Goal: Information Seeking & Learning: Find specific fact

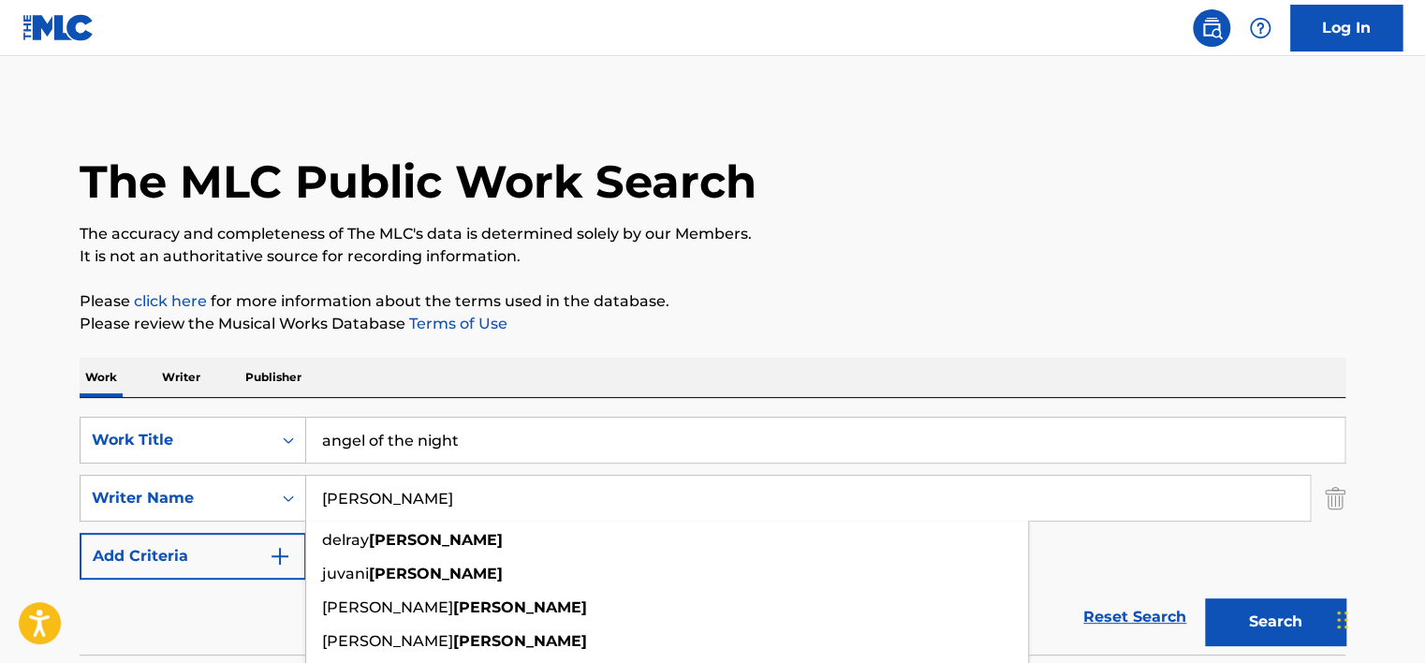
click at [1205, 598] on button "Search" at bounding box center [1275, 621] width 140 height 47
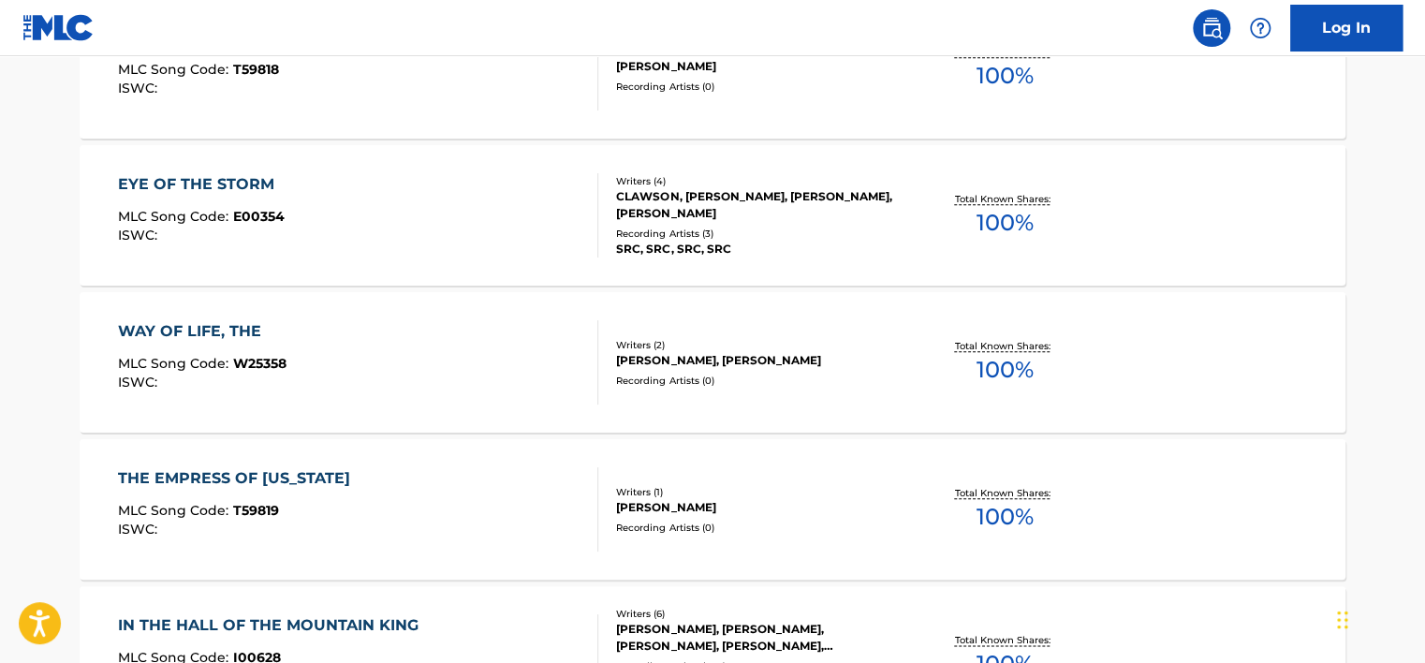
scroll to position [0, 0]
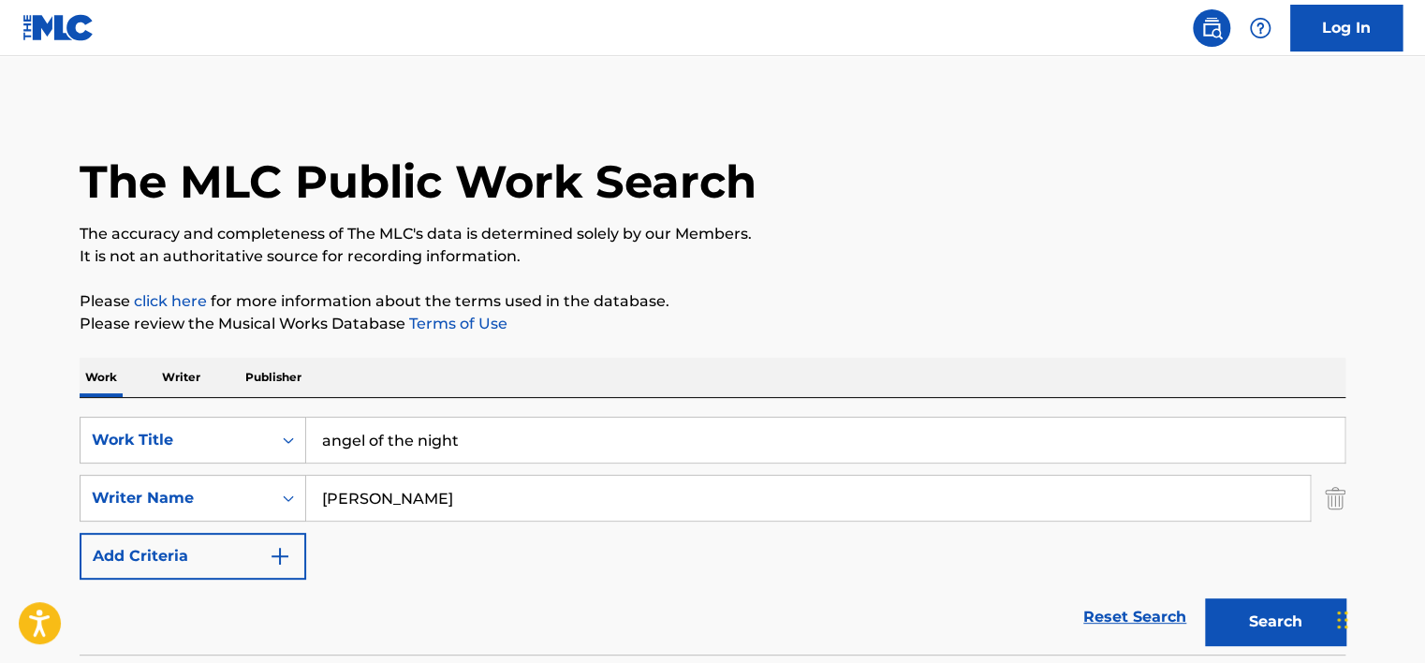
drag, startPoint x: 441, startPoint y: 513, endPoint x: 181, endPoint y: 466, distance: 264.4
click at [183, 468] on div "SearchWithCriteria8cc8ffe8-0875-4c69-a9f5-ffe79c5f7ef3 Work Title angel of the …" at bounding box center [712, 498] width 1265 height 163
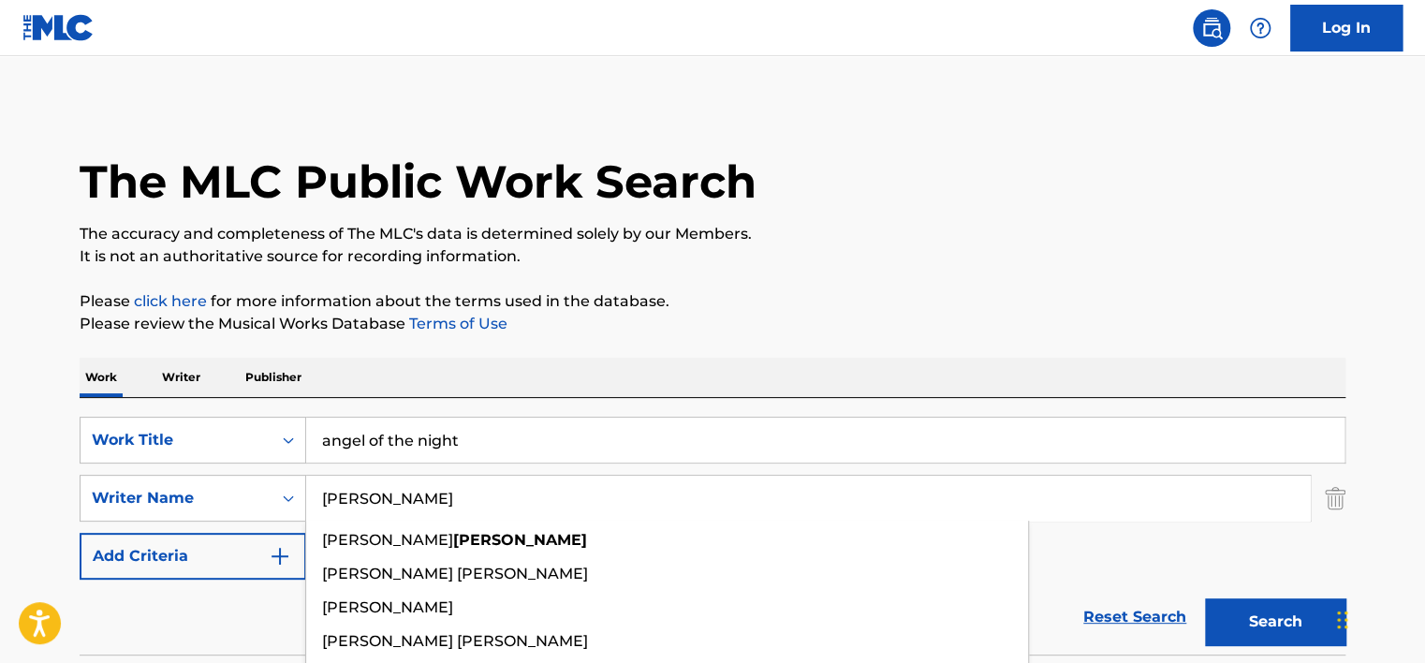
type input "[PERSON_NAME]"
click at [1205, 598] on button "Search" at bounding box center [1275, 621] width 140 height 47
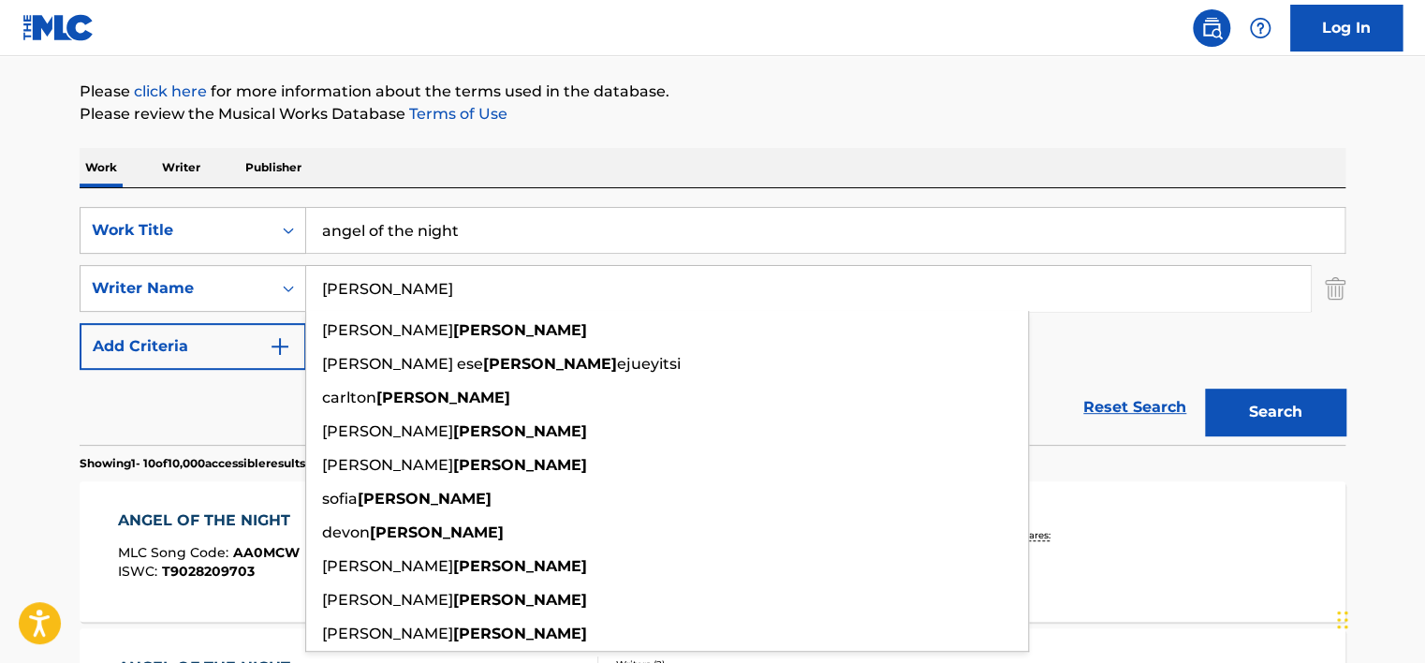
scroll to position [282, 0]
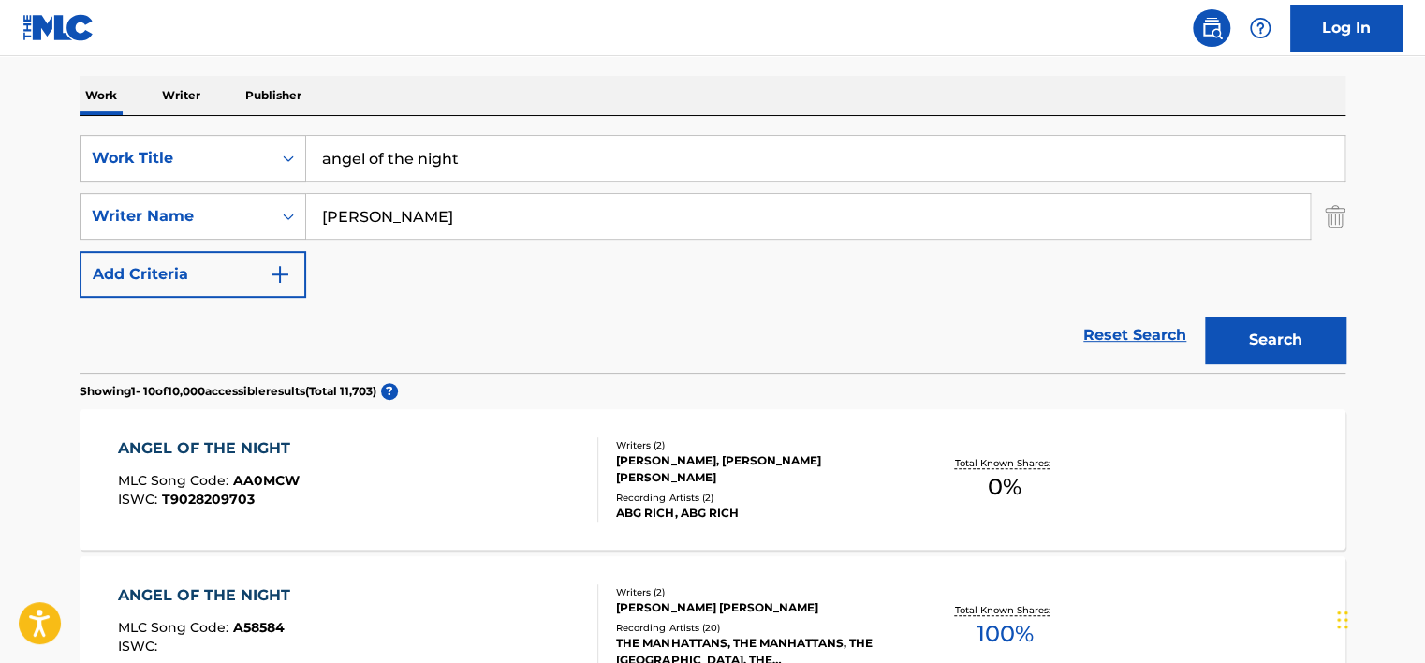
scroll to position [421, 0]
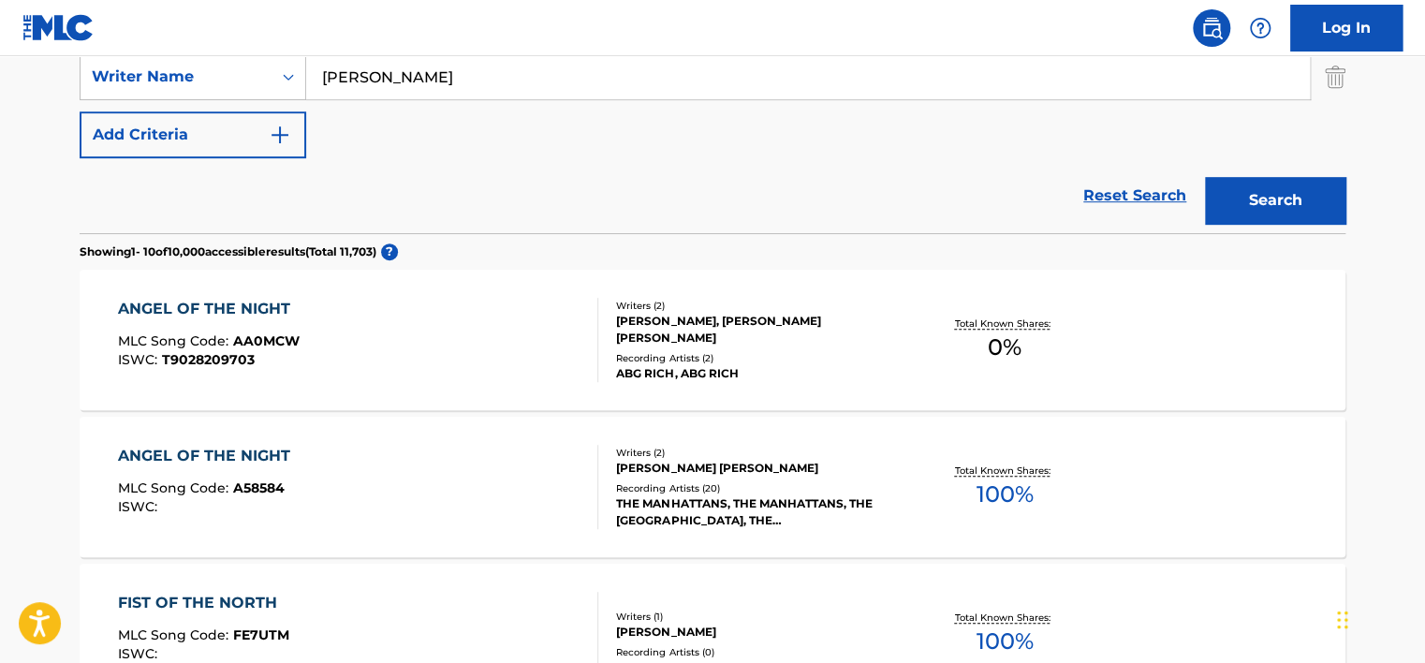
click at [326, 326] on div "ANGEL OF THE NIGHT MLC Song Code : AA0MCW ISWC : T9028209703" at bounding box center [358, 340] width 481 height 84
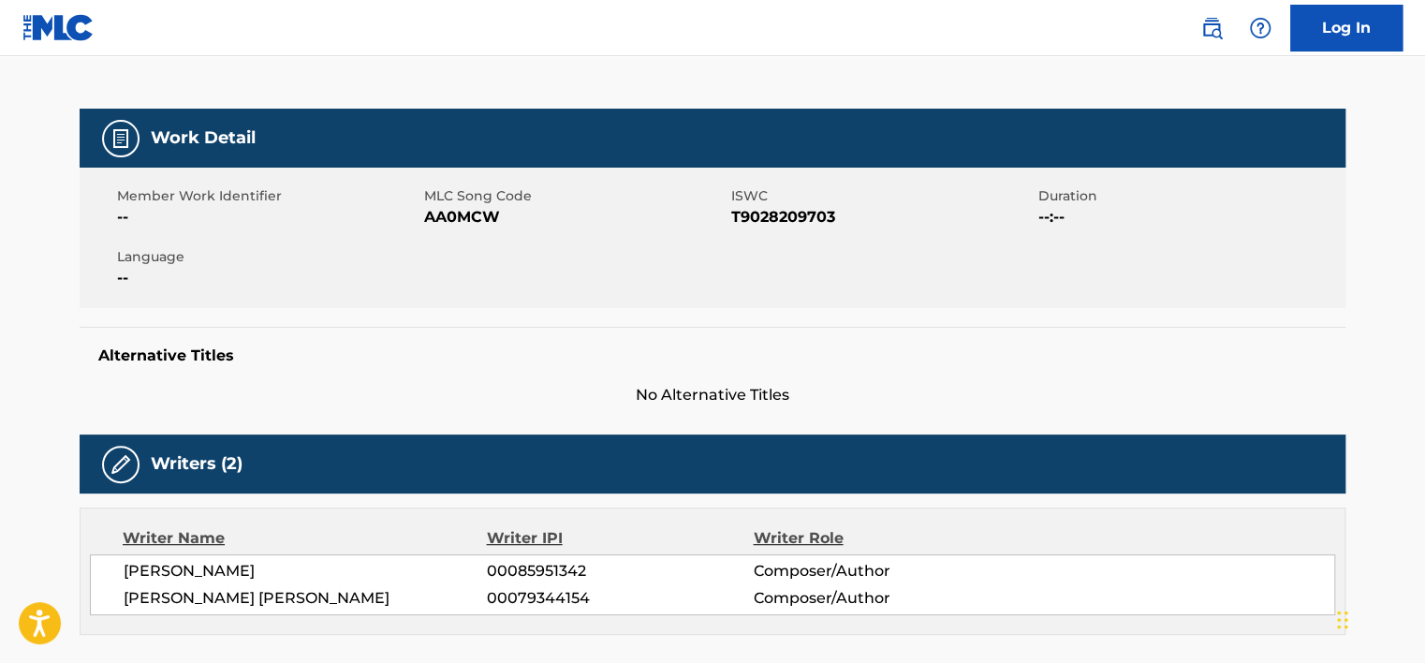
scroll to position [224, 0]
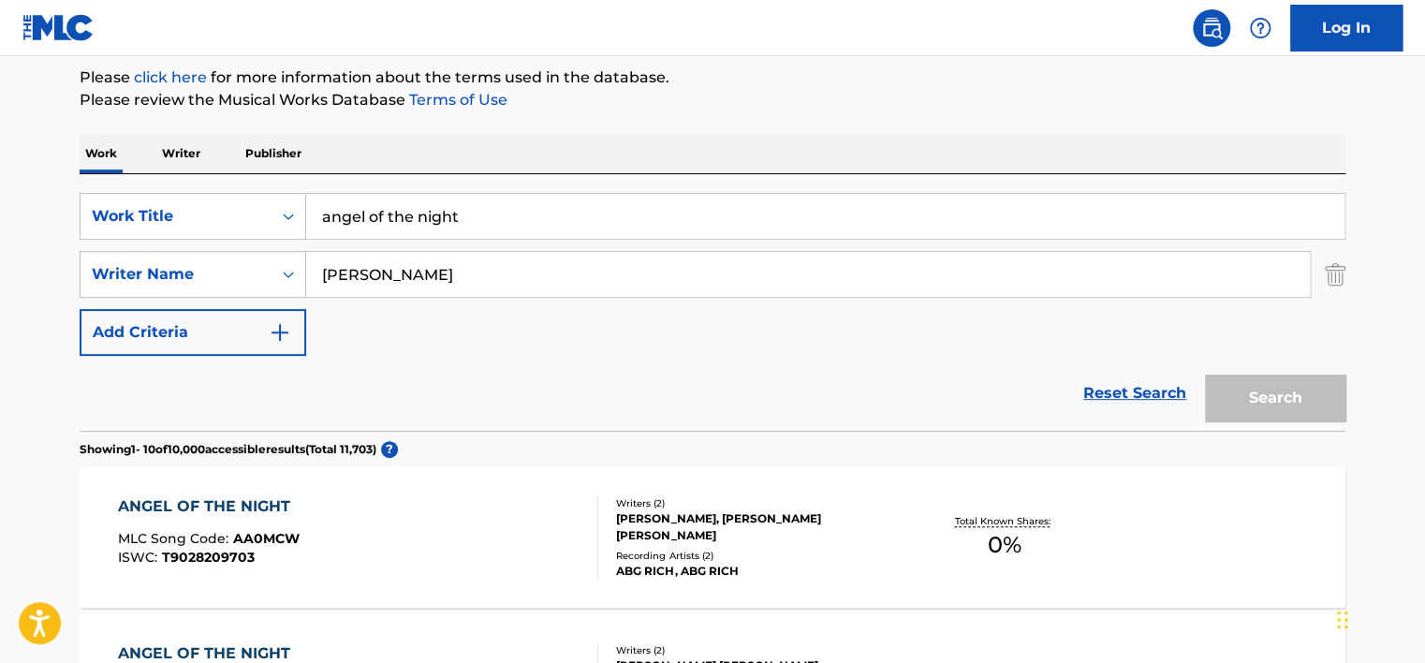
scroll to position [412, 0]
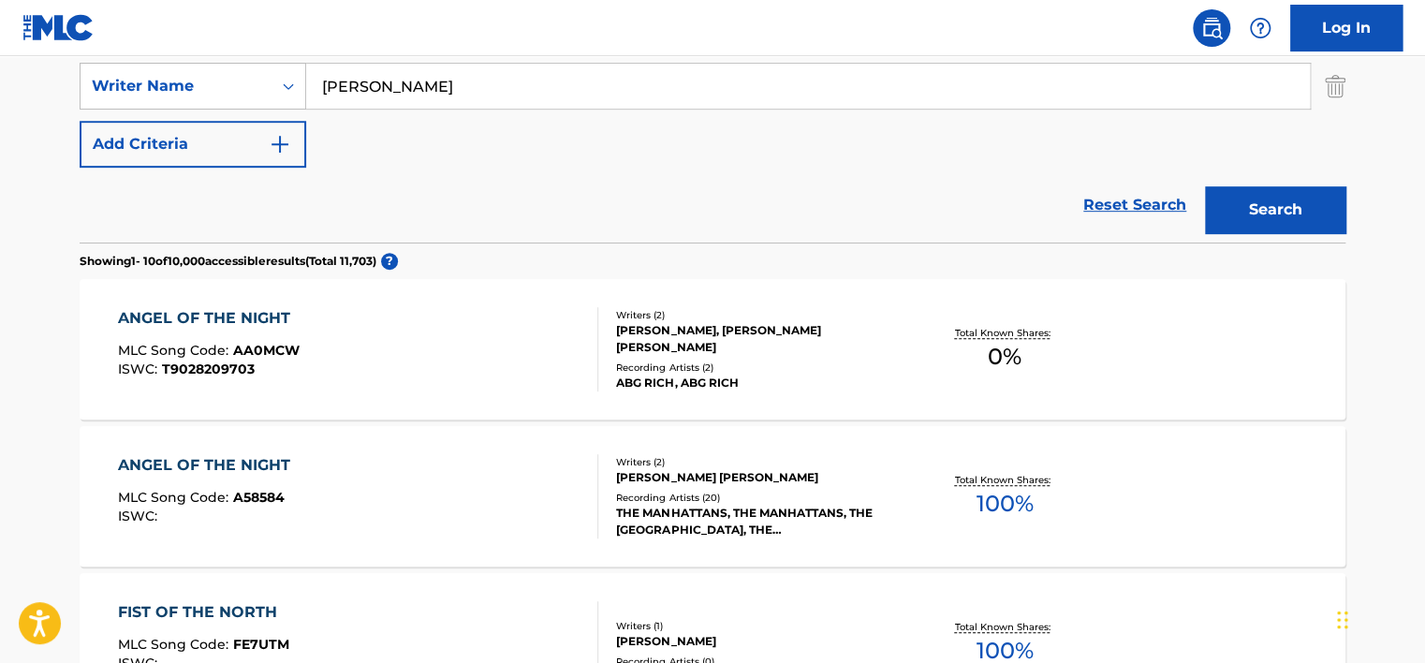
click at [348, 489] on div "ANGEL OF THE NIGHT MLC Song Code : A58584 ISWC :" at bounding box center [358, 496] width 481 height 84
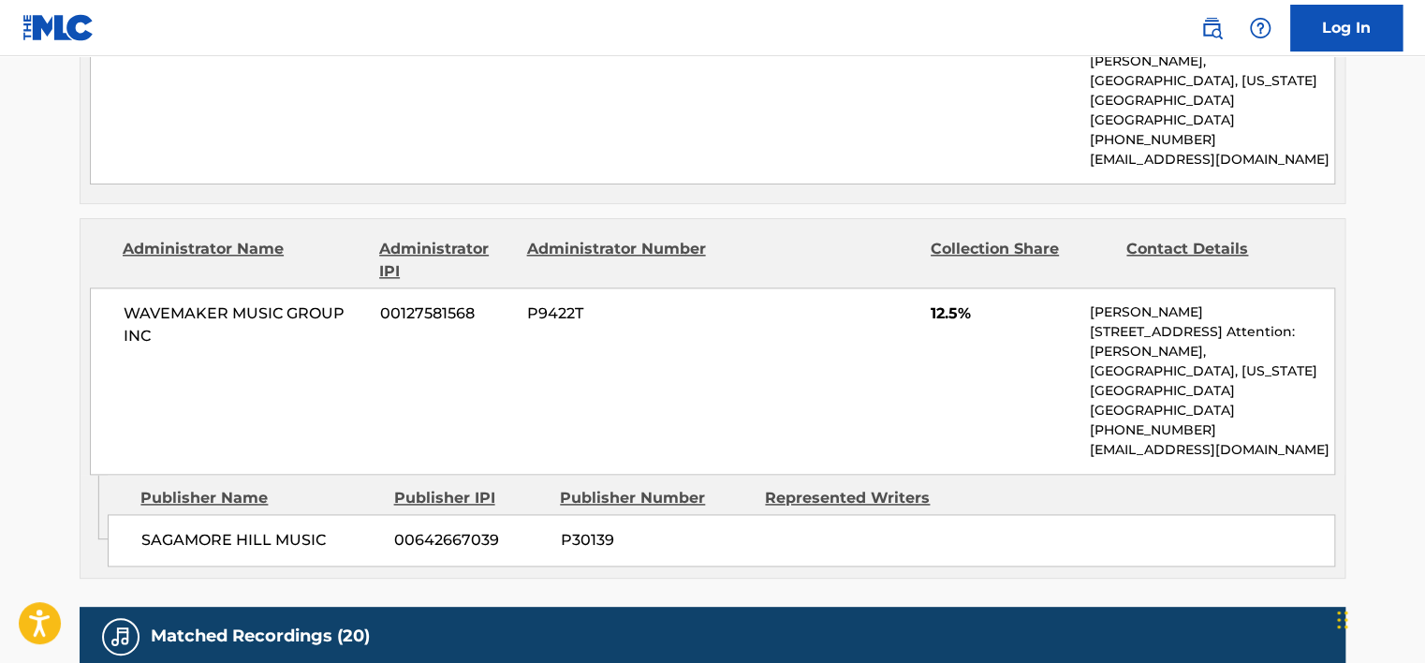
scroll to position [1011, 0]
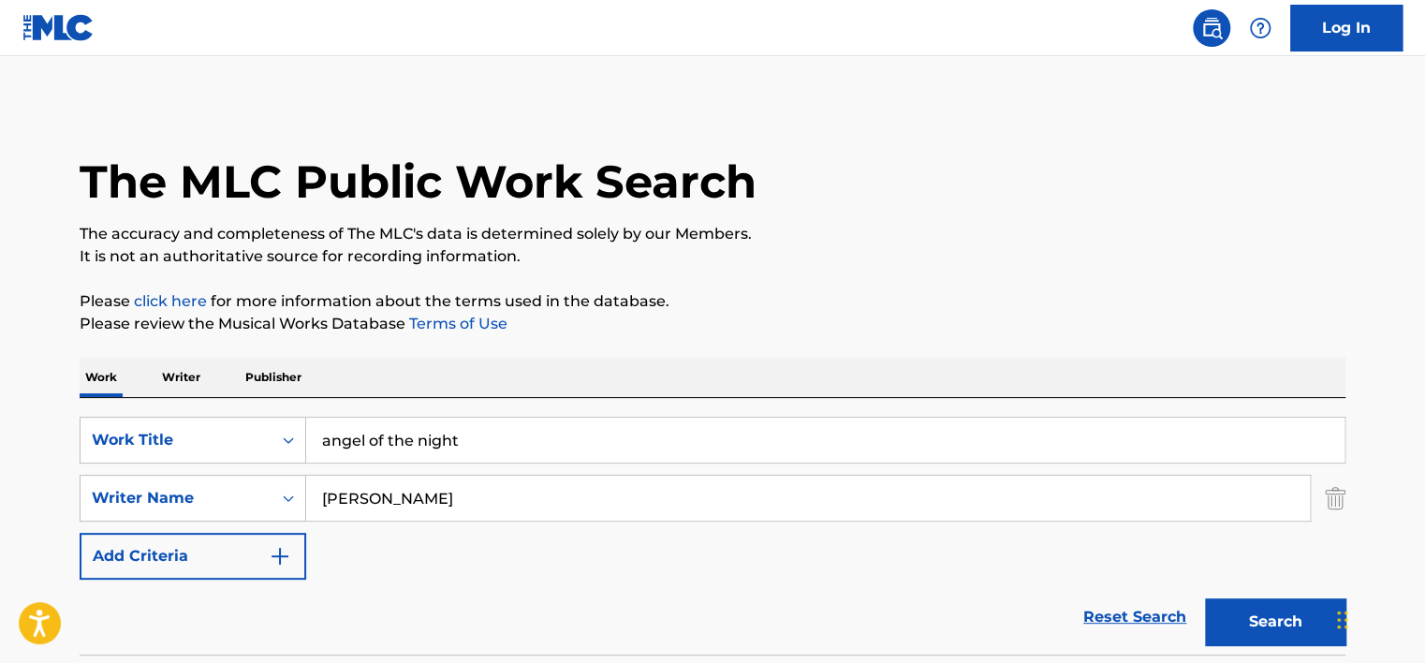
drag, startPoint x: 266, startPoint y: 479, endPoint x: 190, endPoint y: 473, distance: 76.1
click at [190, 473] on div "SearchWithCriteria8cc8ffe8-0875-4c69-a9f5-ffe79c5f7ef3 Work Title angel of the …" at bounding box center [712, 498] width 1265 height 163
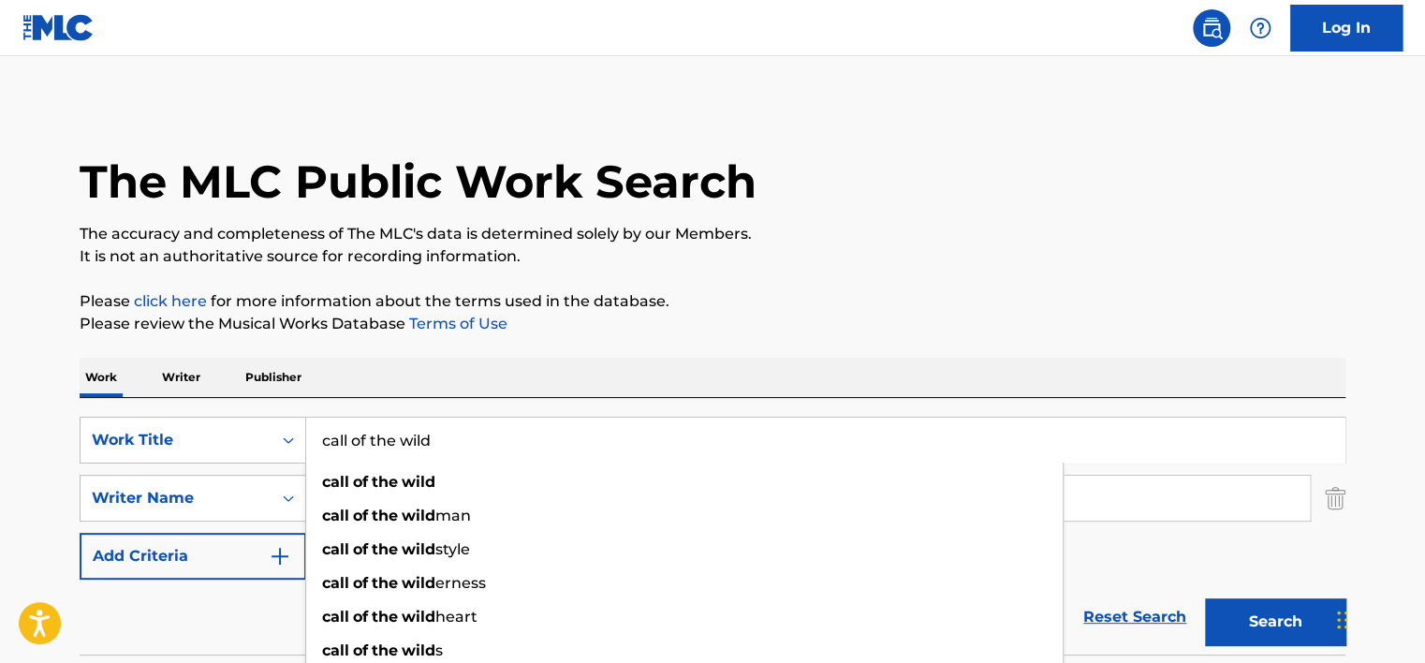
type input "call of the wild"
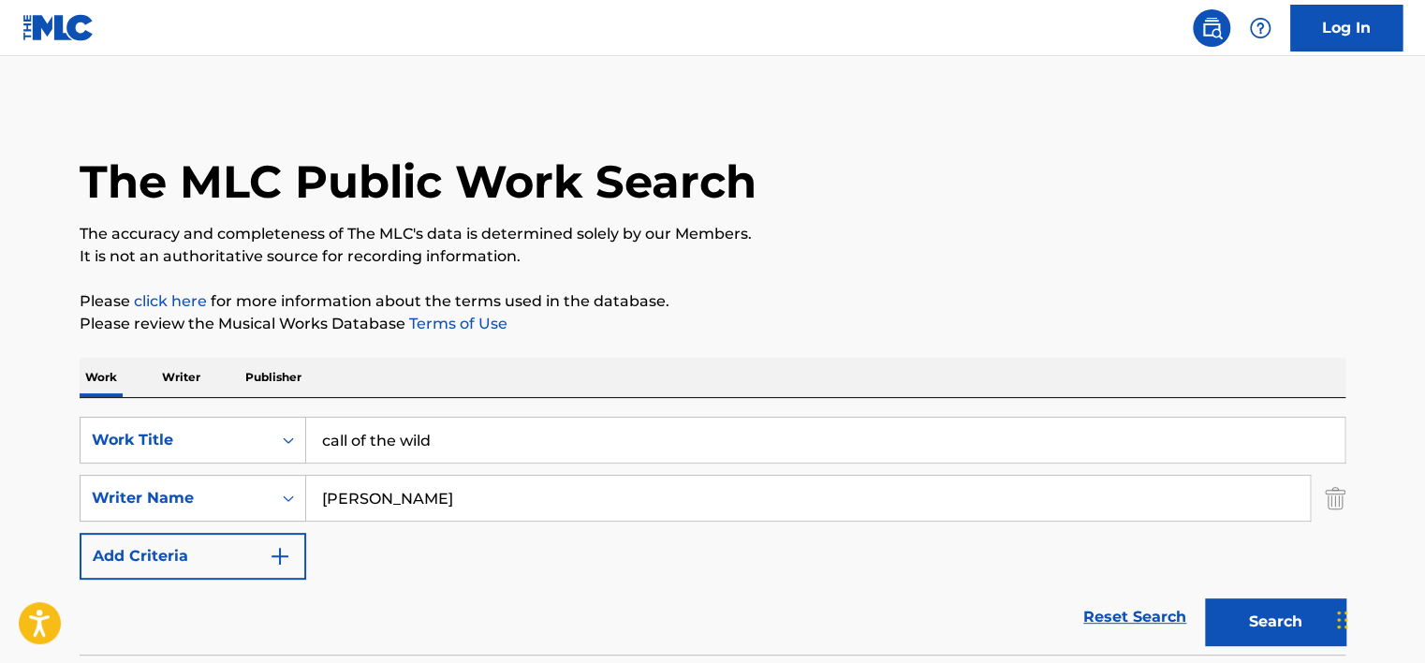
click at [421, 502] on input "[PERSON_NAME]" at bounding box center [807, 497] width 1003 height 45
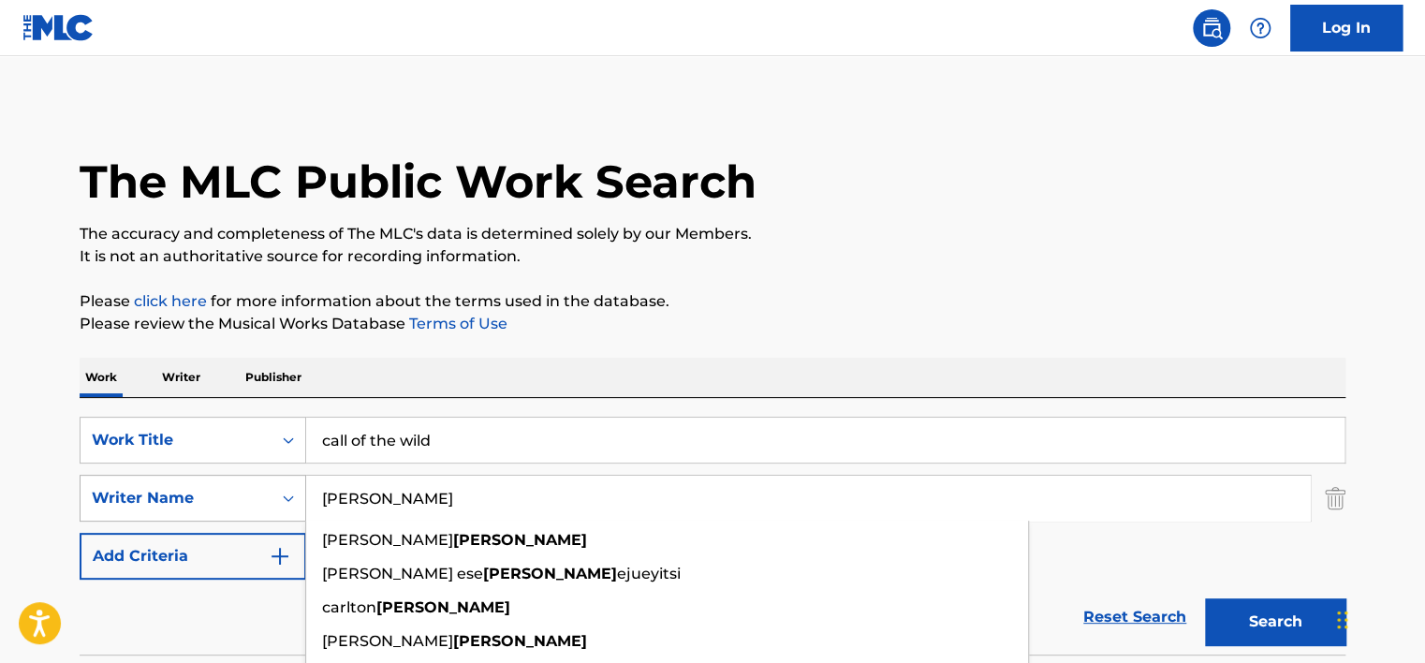
drag, startPoint x: 432, startPoint y: 502, endPoint x: 199, endPoint y: 497, distance: 233.1
click at [213, 498] on div "SearchWithCriteria5ebd447e-fb4f-47fc-9710-1fc35b296f87 Writer Name [PERSON_NAME…" at bounding box center [712, 498] width 1265 height 47
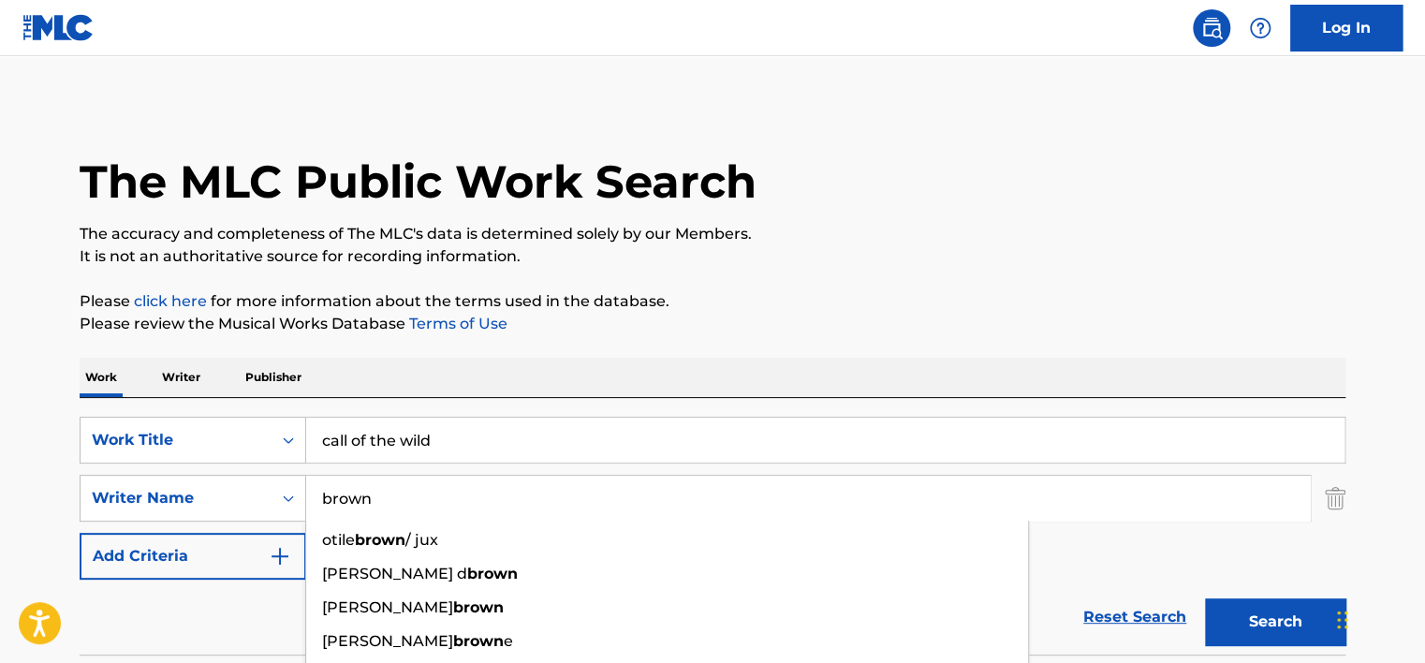
type input "brown"
click at [1205, 598] on button "Search" at bounding box center [1275, 621] width 140 height 47
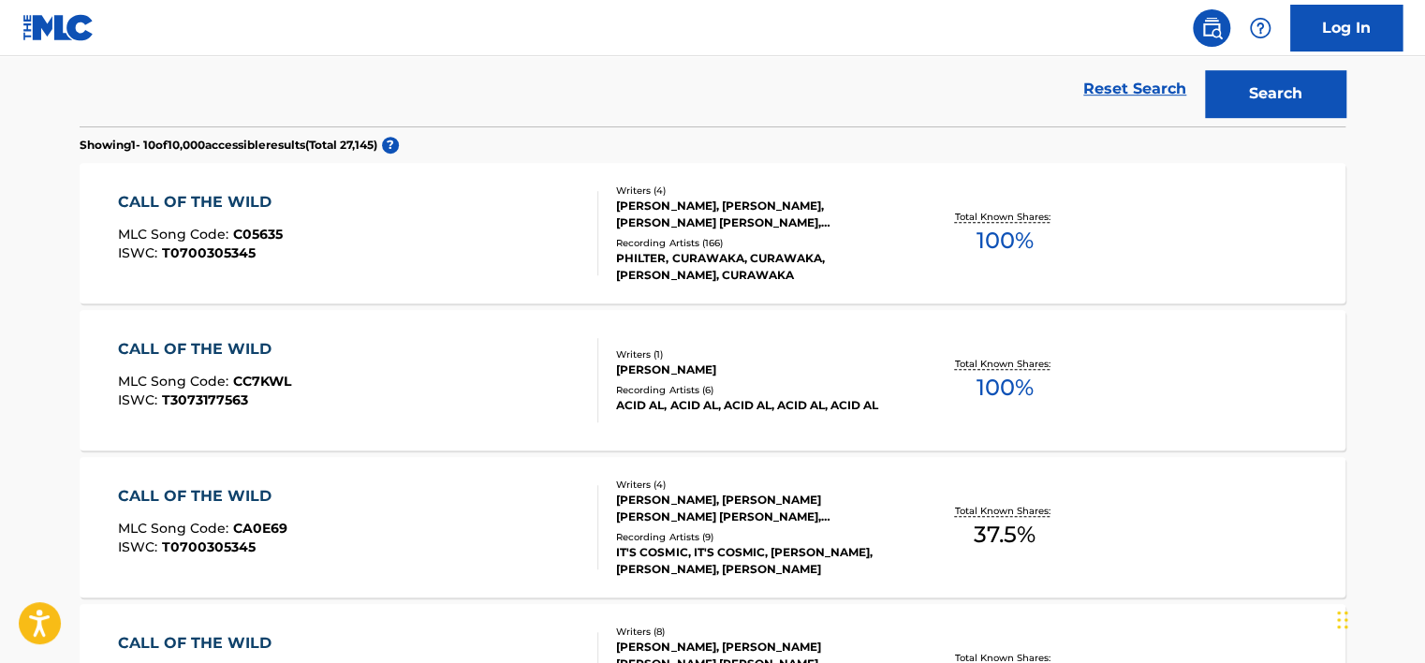
scroll to position [527, 0]
click at [28, 411] on main "The MLC Public Work Search The accuracy and completeness of The MLC's data is d…" at bounding box center [712, 630] width 1425 height 2203
